Goal: Task Accomplishment & Management: Use online tool/utility

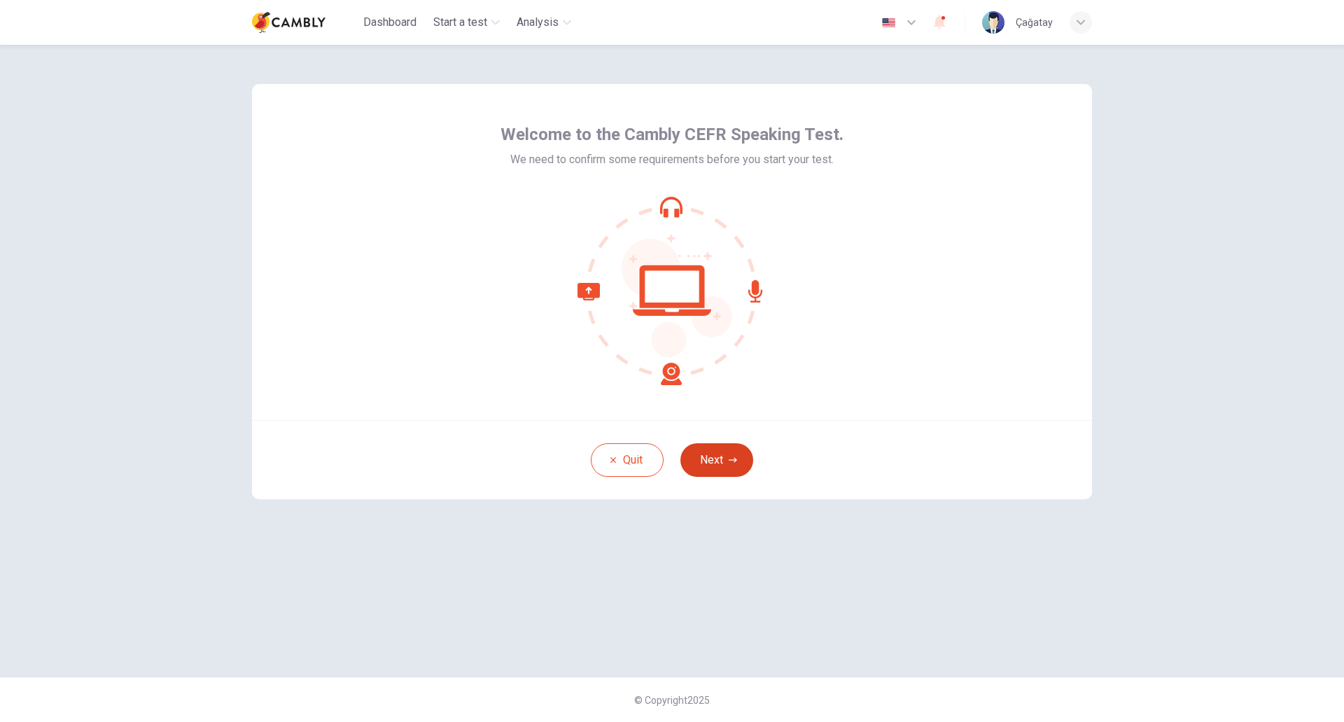
click at [713, 466] on button "Next" at bounding box center [716, 460] width 73 height 34
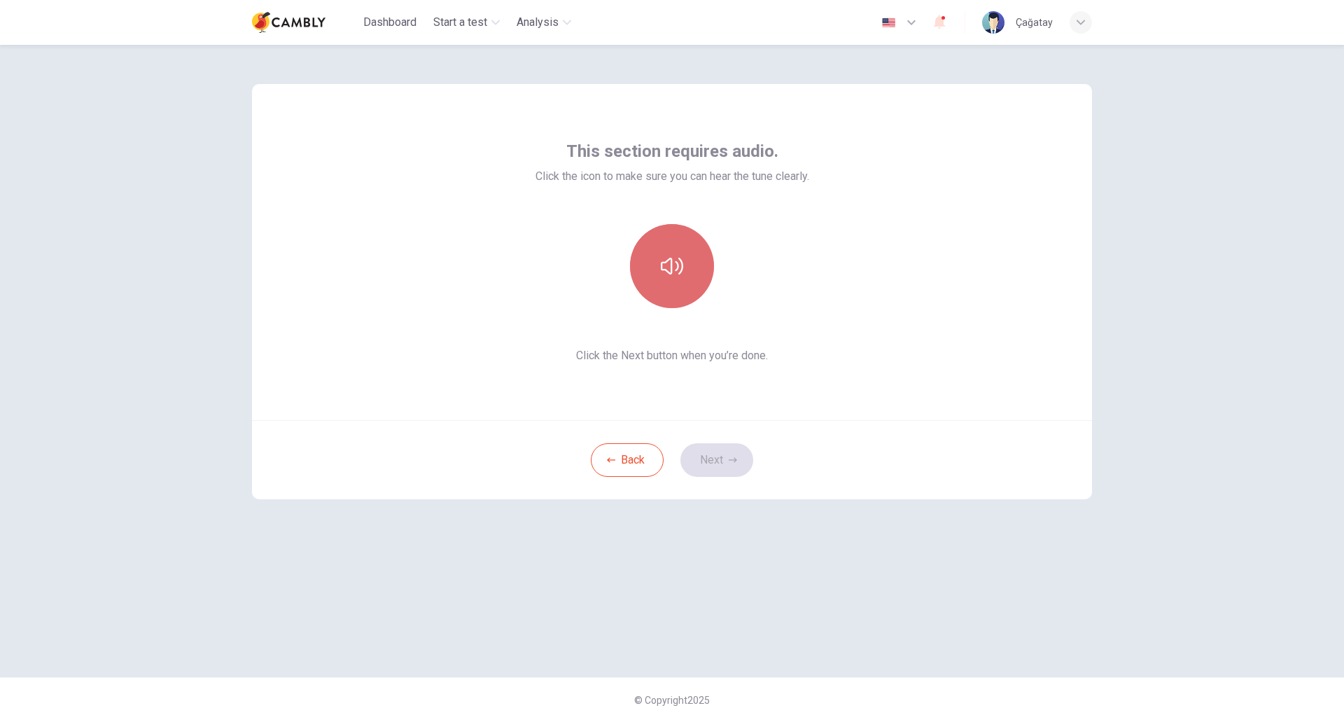
click at [636, 279] on button "button" at bounding box center [672, 266] width 84 height 84
click at [699, 279] on button "button" at bounding box center [672, 266] width 84 height 84
click at [687, 279] on button "button" at bounding box center [672, 266] width 84 height 84
click at [714, 460] on button "Next" at bounding box center [716, 460] width 73 height 34
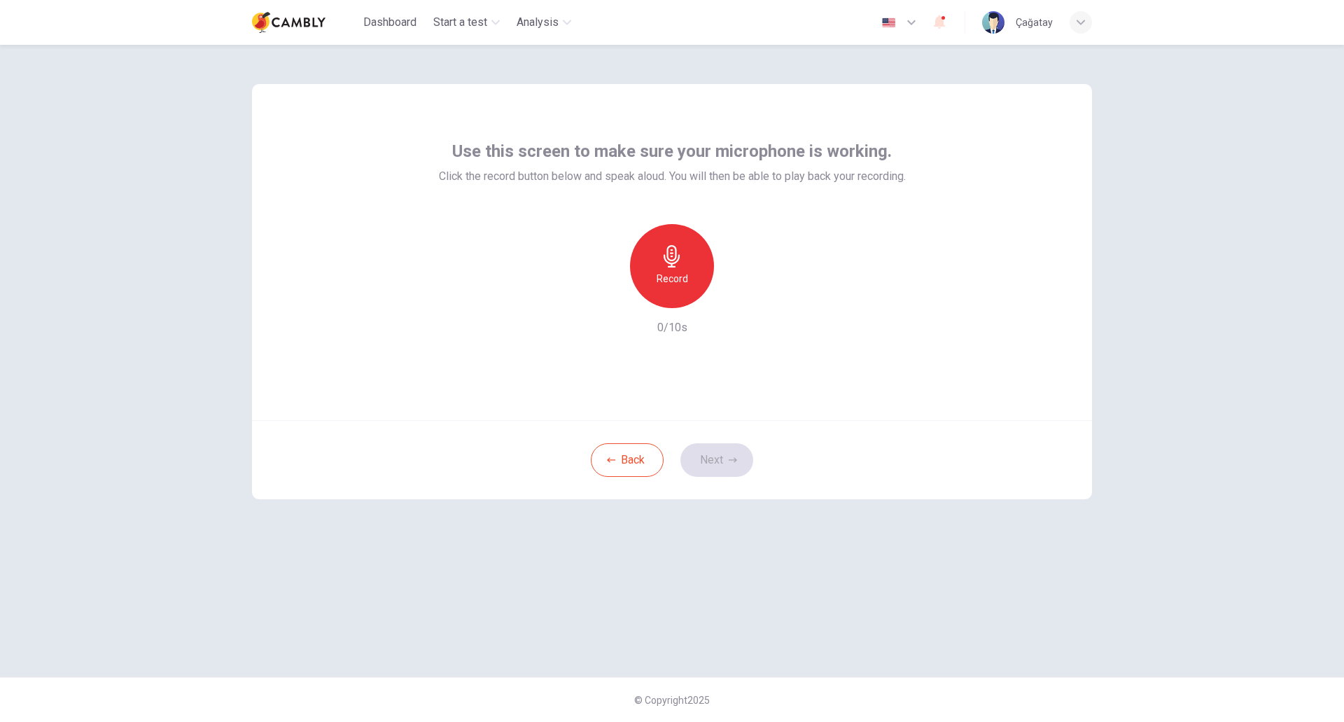
click at [657, 275] on h6 "Record" at bounding box center [672, 278] width 31 height 17
click at [657, 275] on div "Stop" at bounding box center [672, 266] width 84 height 84
click at [680, 269] on div "Record" at bounding box center [672, 266] width 84 height 84
click at [680, 269] on div "Stop" at bounding box center [672, 266] width 84 height 84
click at [724, 297] on div "Record" at bounding box center [671, 266] width 151 height 84
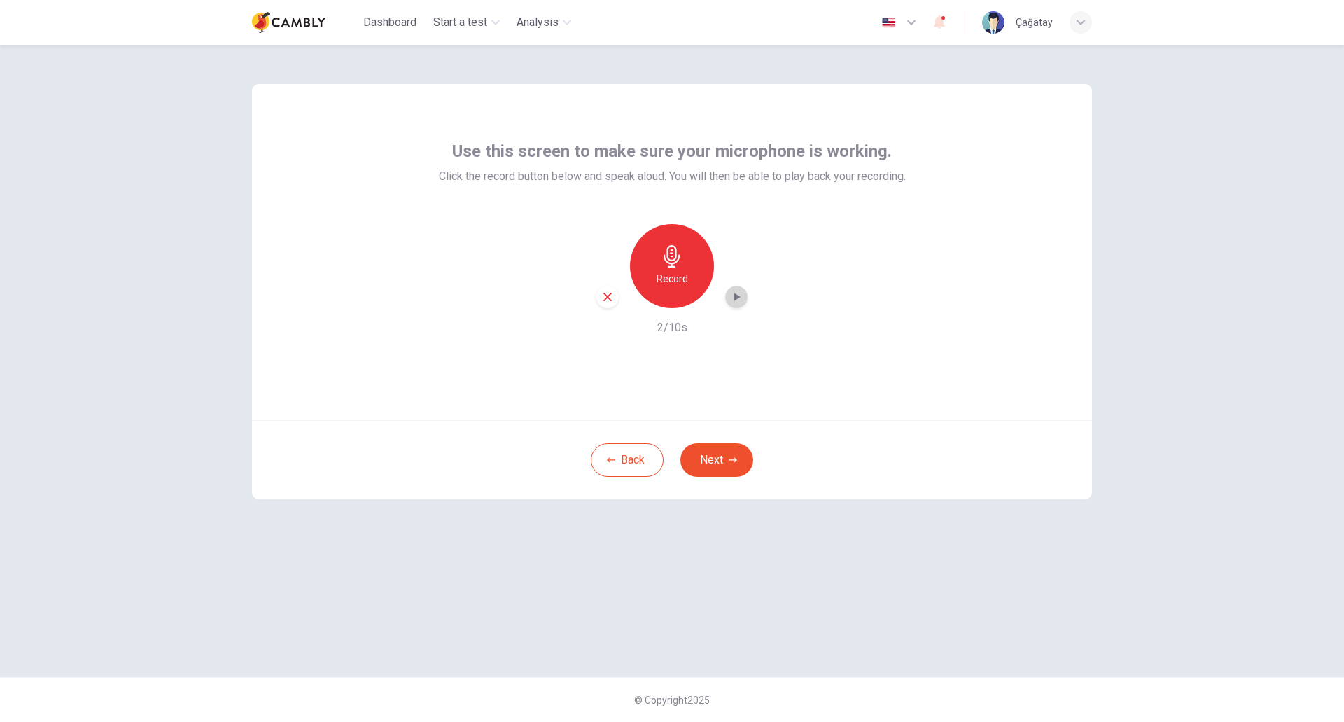
click at [729, 297] on icon "button" at bounding box center [736, 297] width 14 height 14
click at [688, 463] on button "Next" at bounding box center [716, 460] width 73 height 34
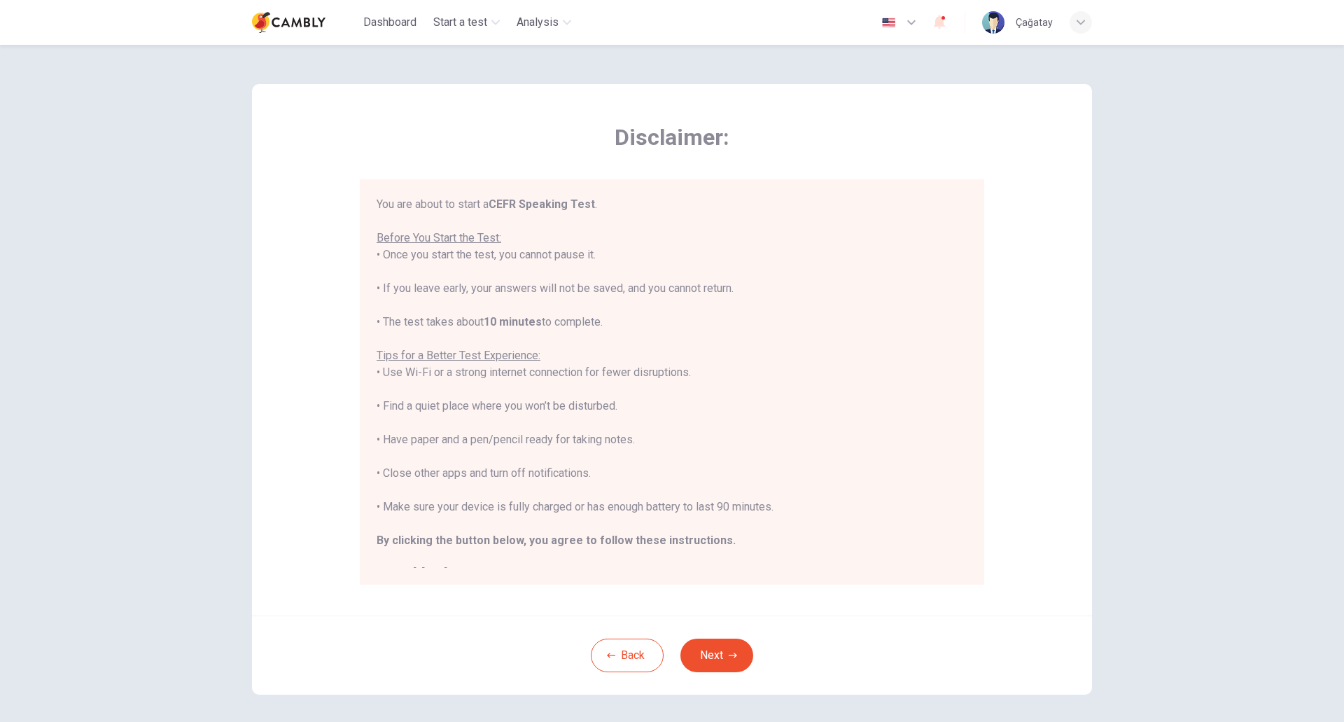
scroll to position [16, 0]
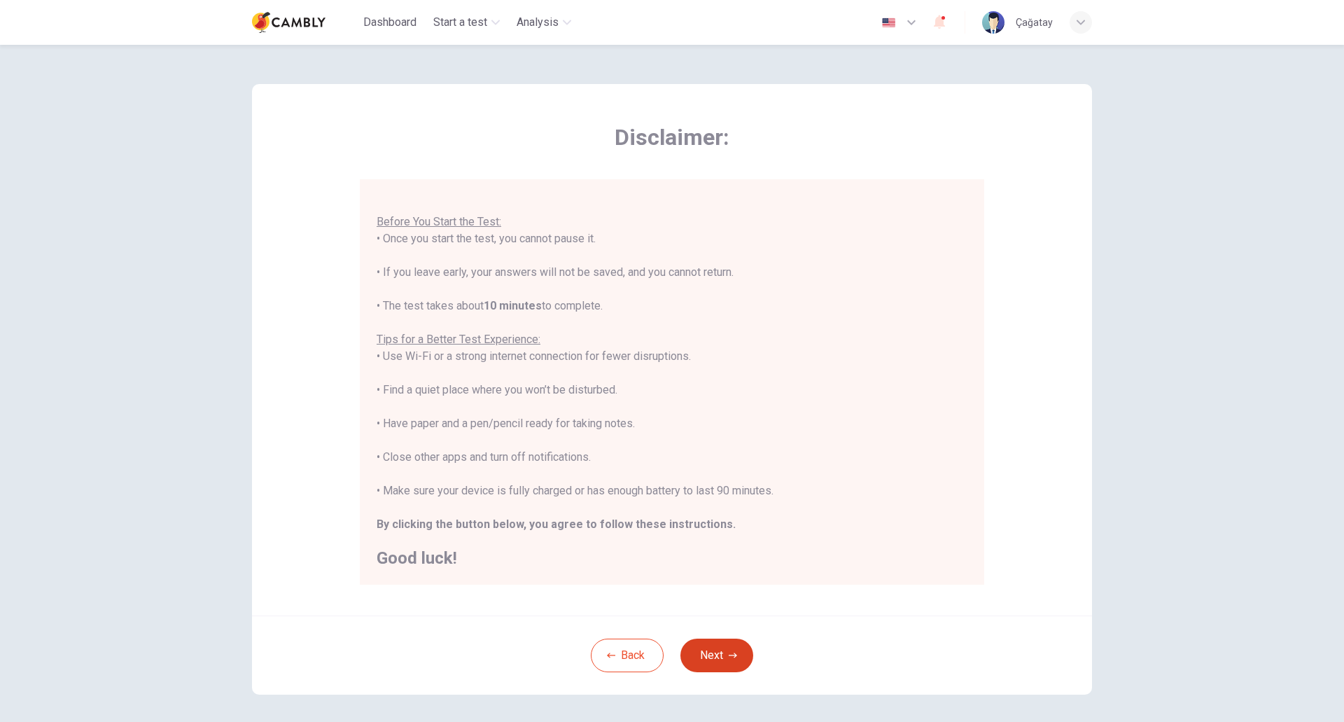
click at [712, 660] on button "Next" at bounding box center [716, 655] width 73 height 34
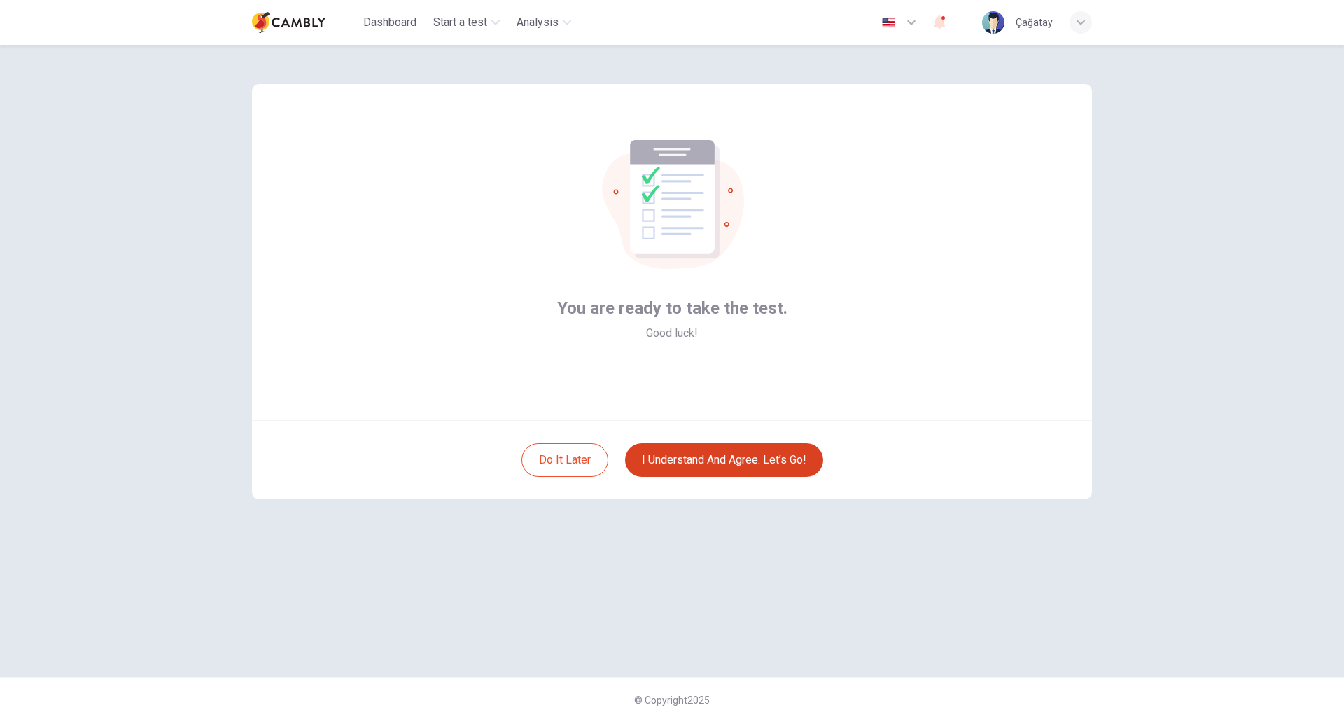
click at [734, 459] on button "I understand and agree. Let’s go!" at bounding box center [724, 460] width 198 height 34
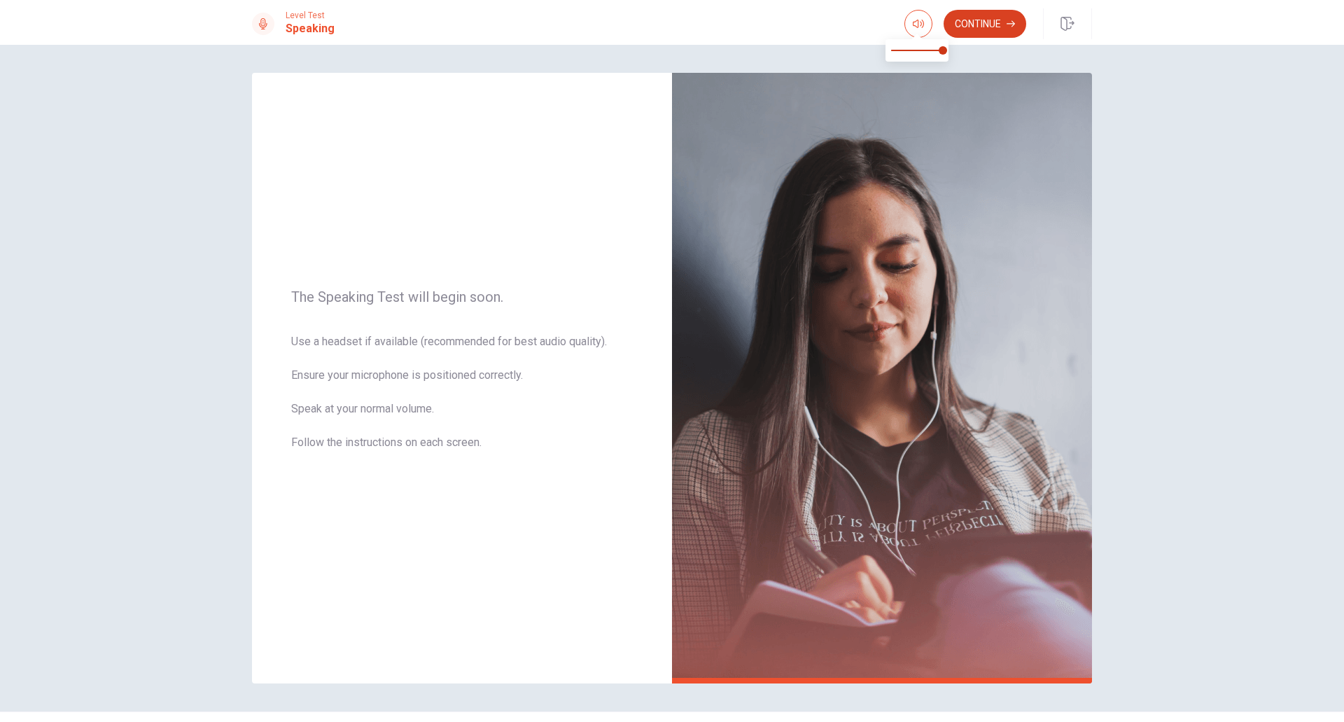
click at [980, 17] on button "Continue" at bounding box center [985, 24] width 83 height 28
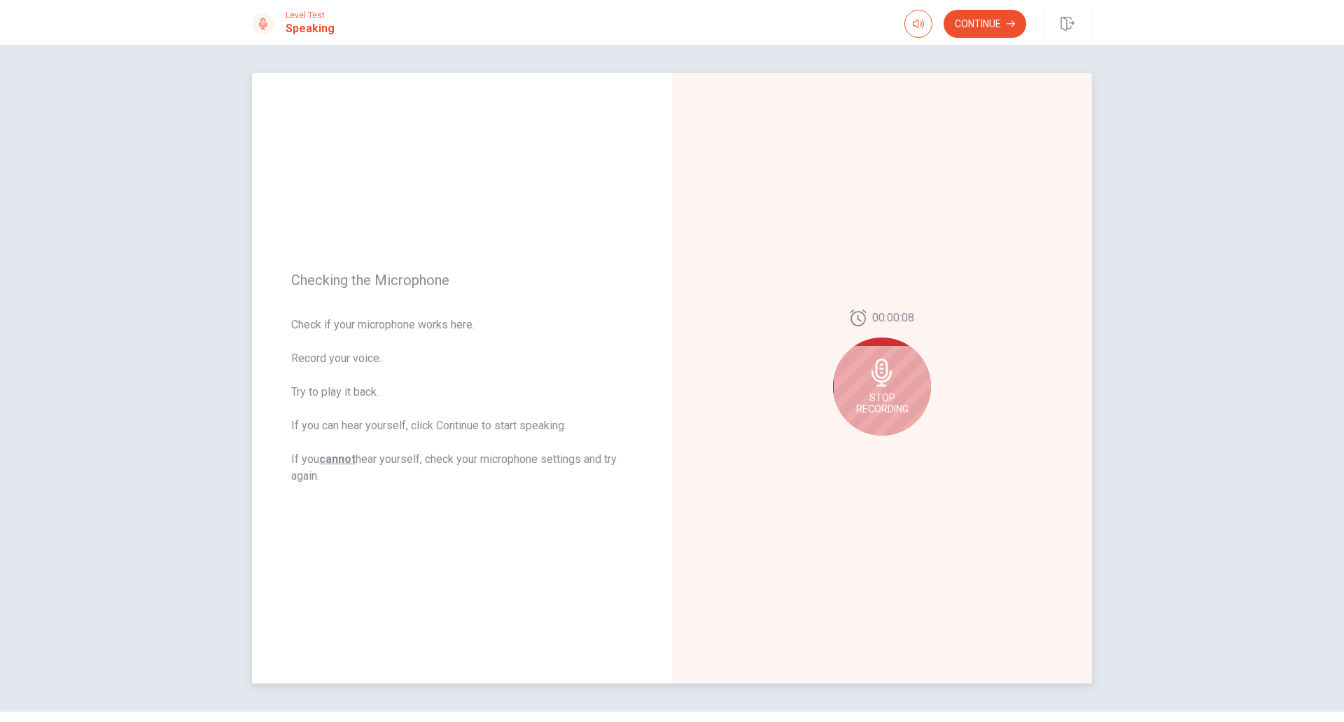
click at [876, 379] on icon at bounding box center [882, 372] width 28 height 28
click at [888, 447] on button "Play Audio" at bounding box center [898, 447] width 20 height 20
click at [956, 22] on button "Continue" at bounding box center [985, 24] width 83 height 28
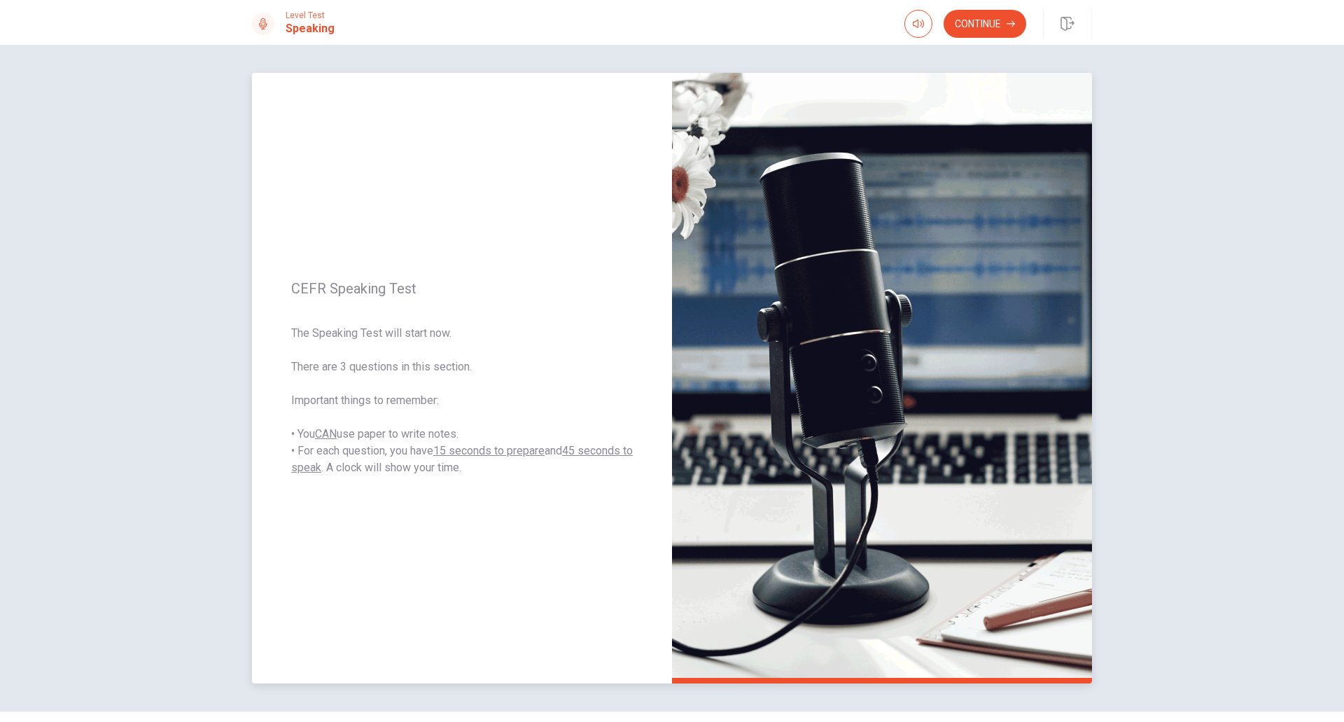
click at [523, 374] on span "The Speaking Test will start now. There are 3 questions in this section. Import…" at bounding box center [462, 400] width 342 height 151
click at [984, 15] on button "Continue" at bounding box center [985, 24] width 83 height 28
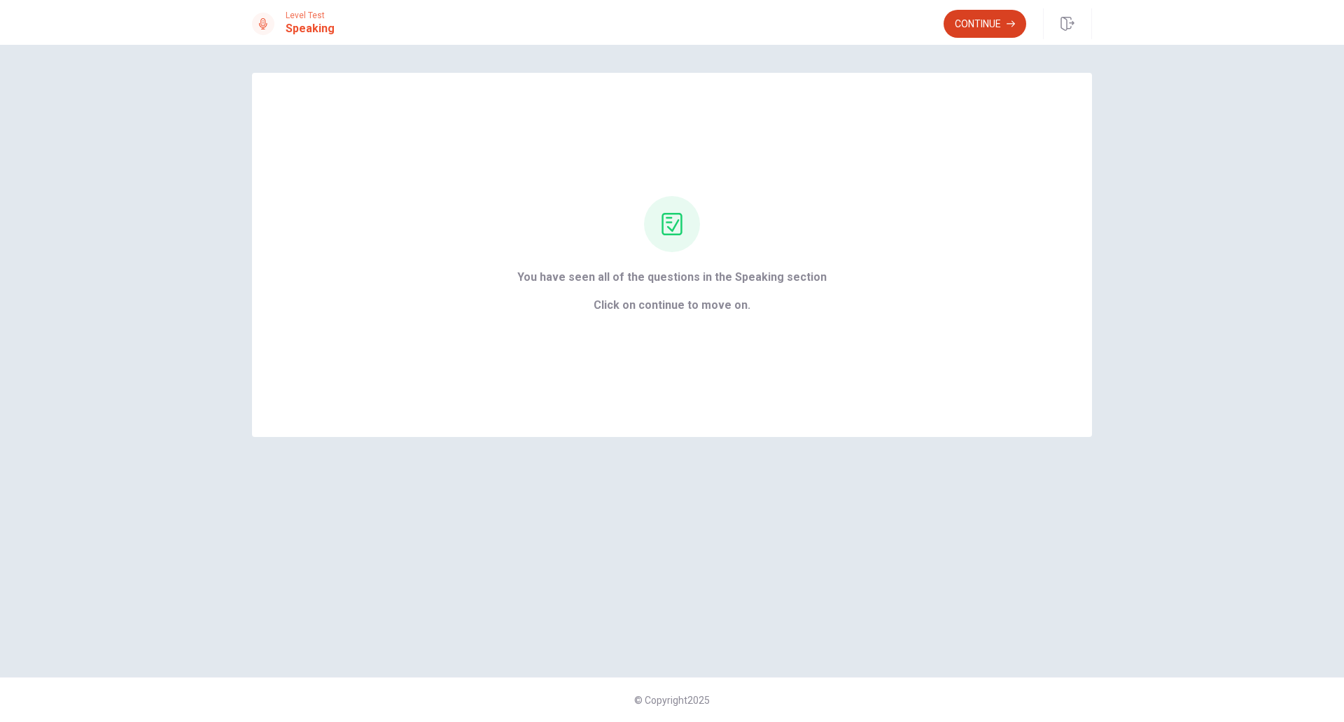
click at [978, 19] on button "Continue" at bounding box center [985, 24] width 83 height 28
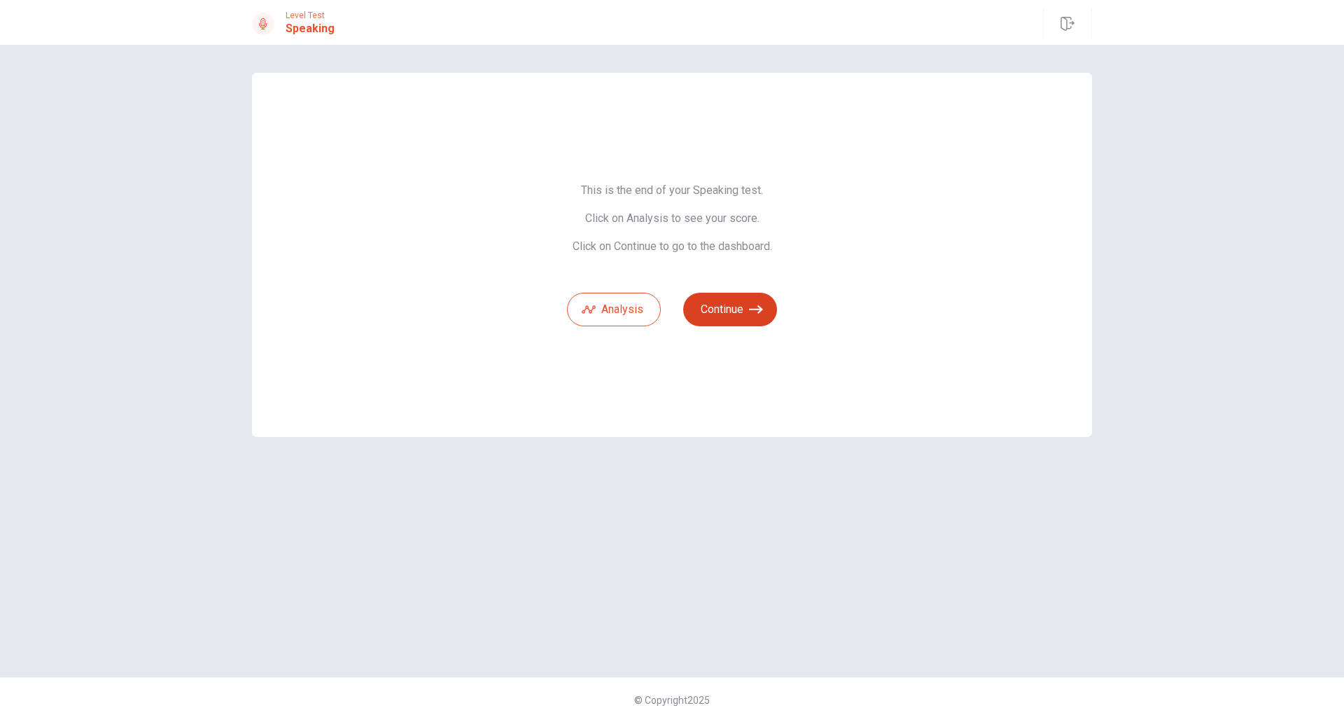
click at [737, 300] on button "Continue" at bounding box center [730, 310] width 94 height 34
